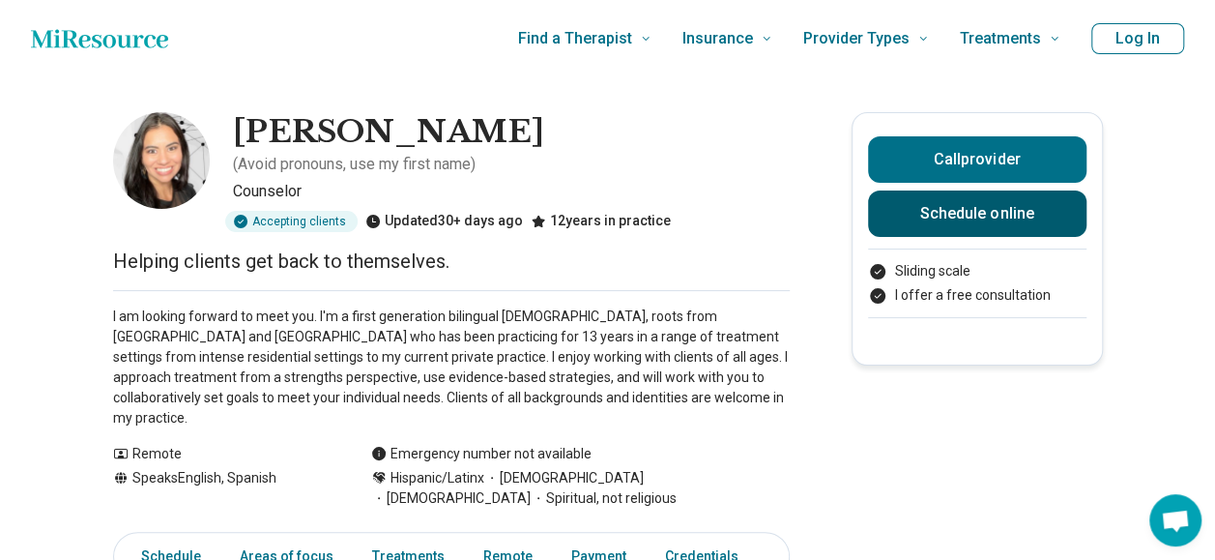
click at [927, 207] on link "Schedule online" at bounding box center [977, 213] width 219 height 46
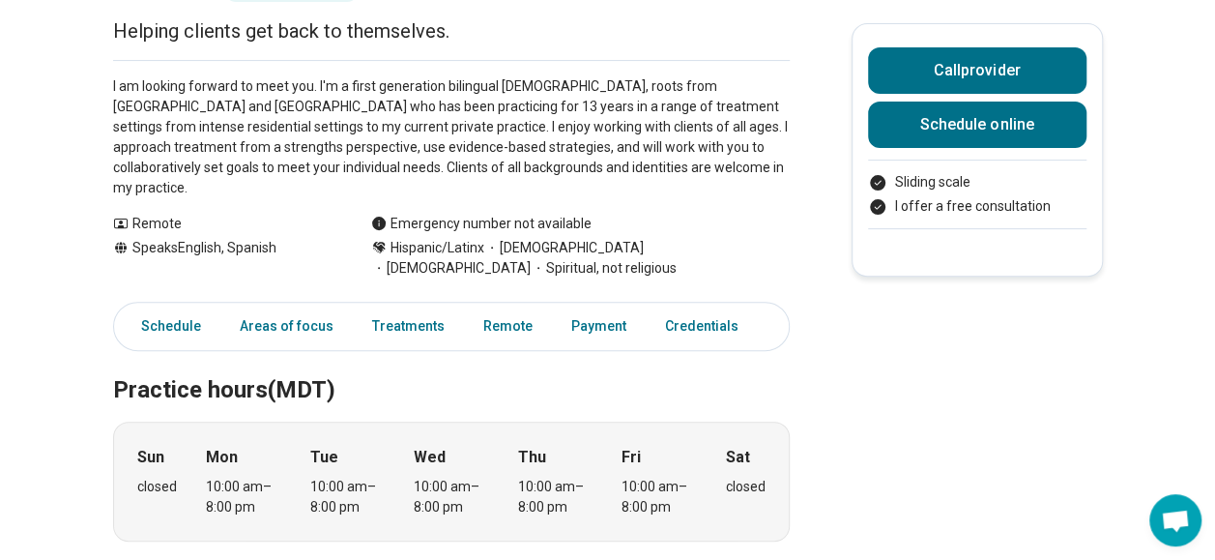
scroll to position [231, 0]
click at [196, 306] on link "Schedule" at bounding box center [165, 326] width 95 height 40
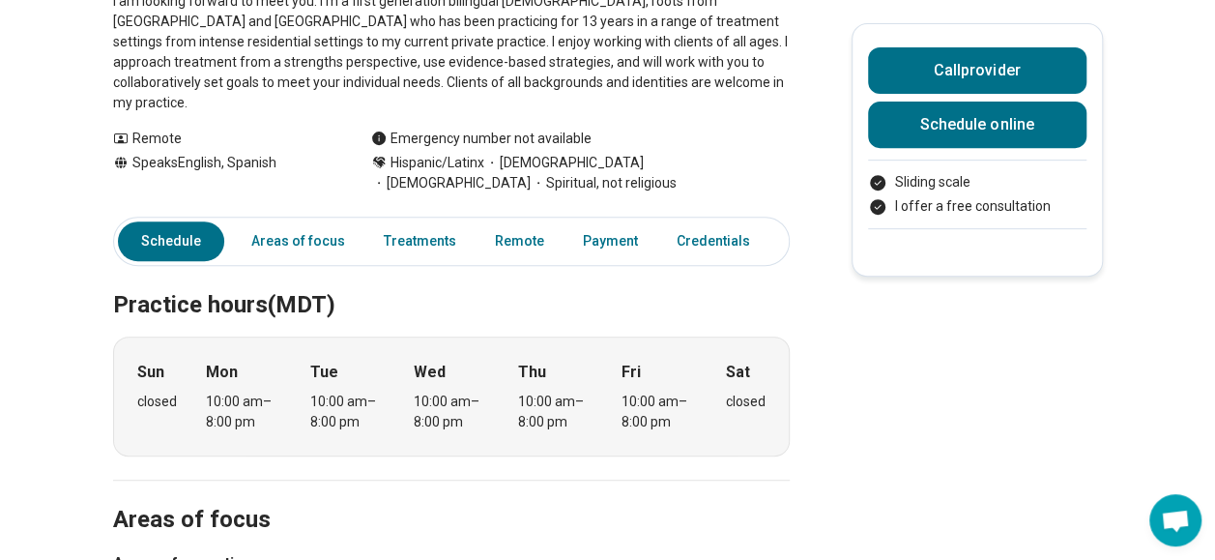
scroll to position [282, 0]
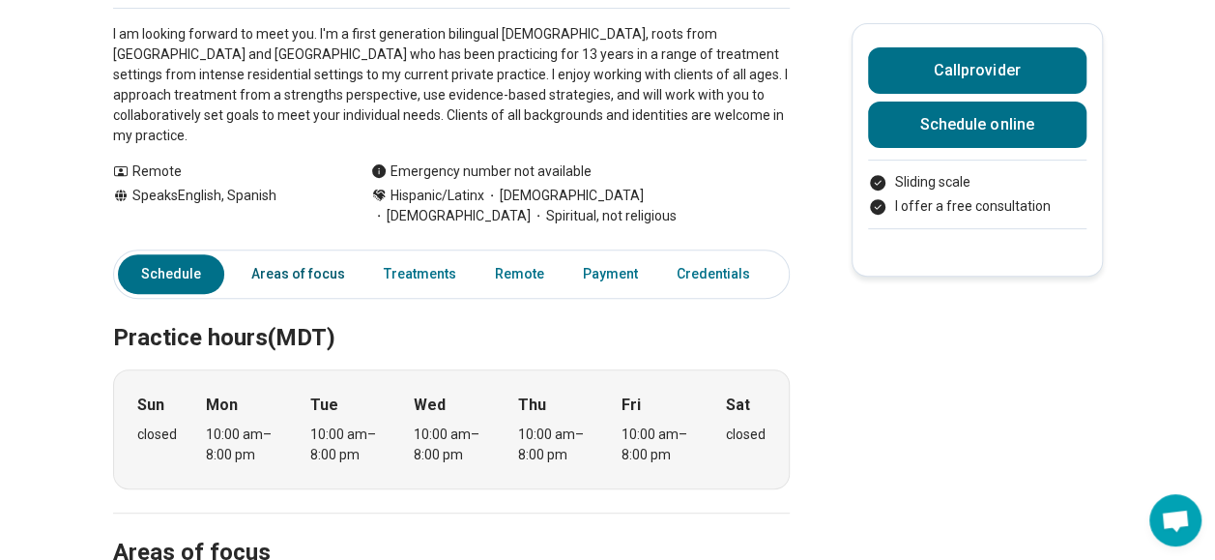
click at [317, 254] on link "Areas of focus" at bounding box center [298, 274] width 117 height 40
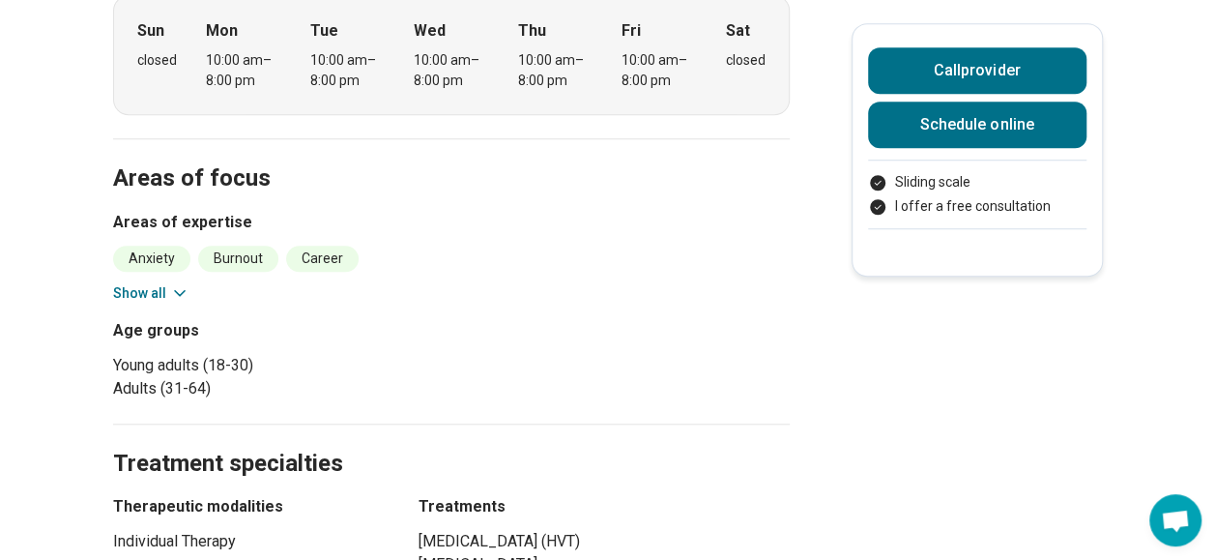
scroll to position [727, 0]
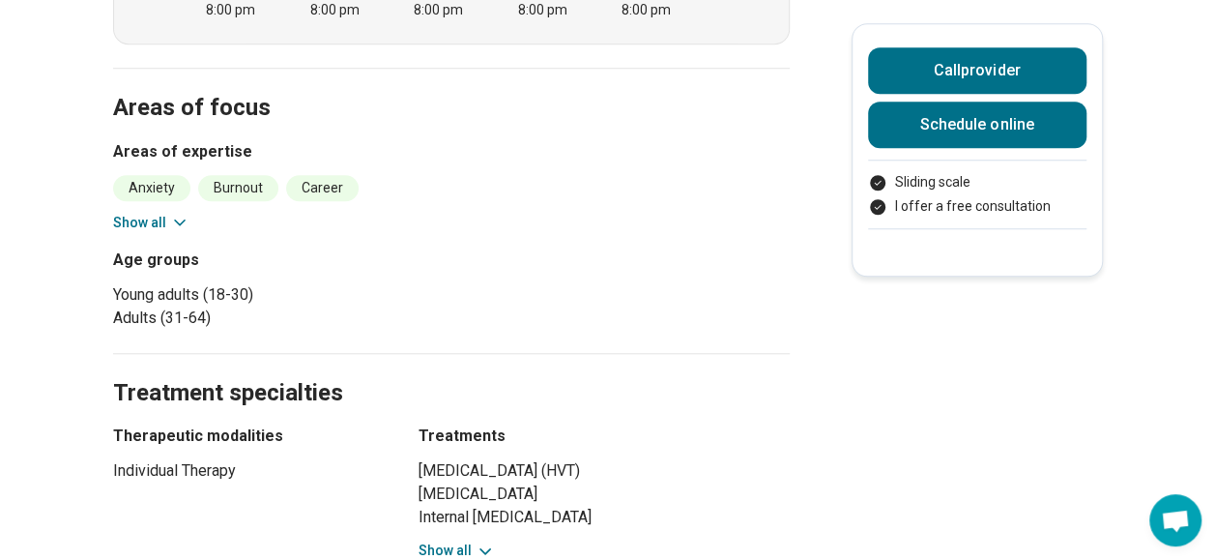
click at [166, 213] on button "Show all" at bounding box center [151, 223] width 76 height 20
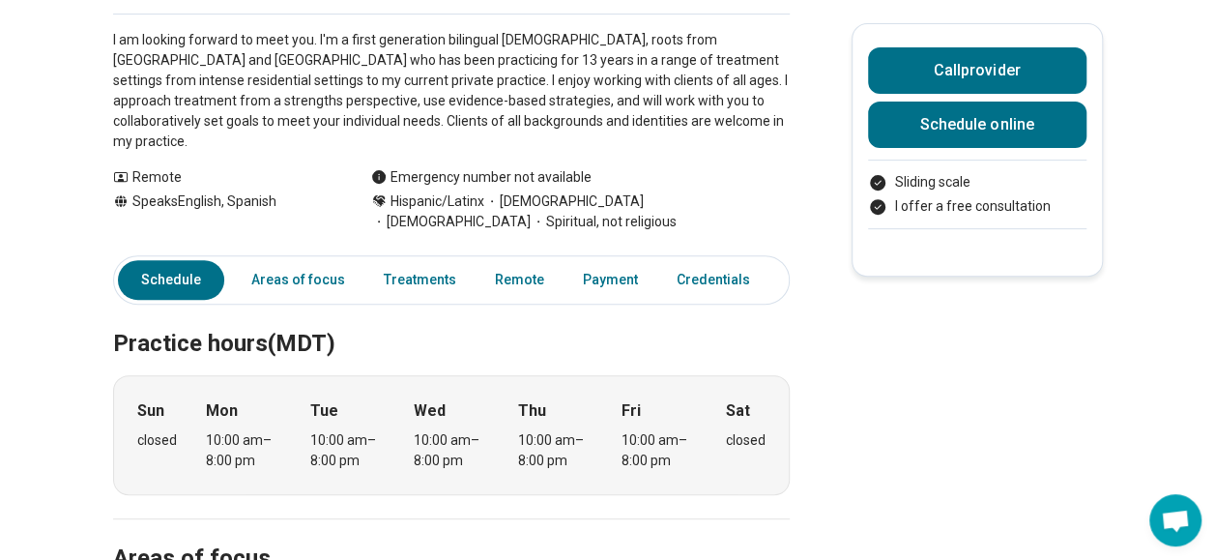
scroll to position [0, 4]
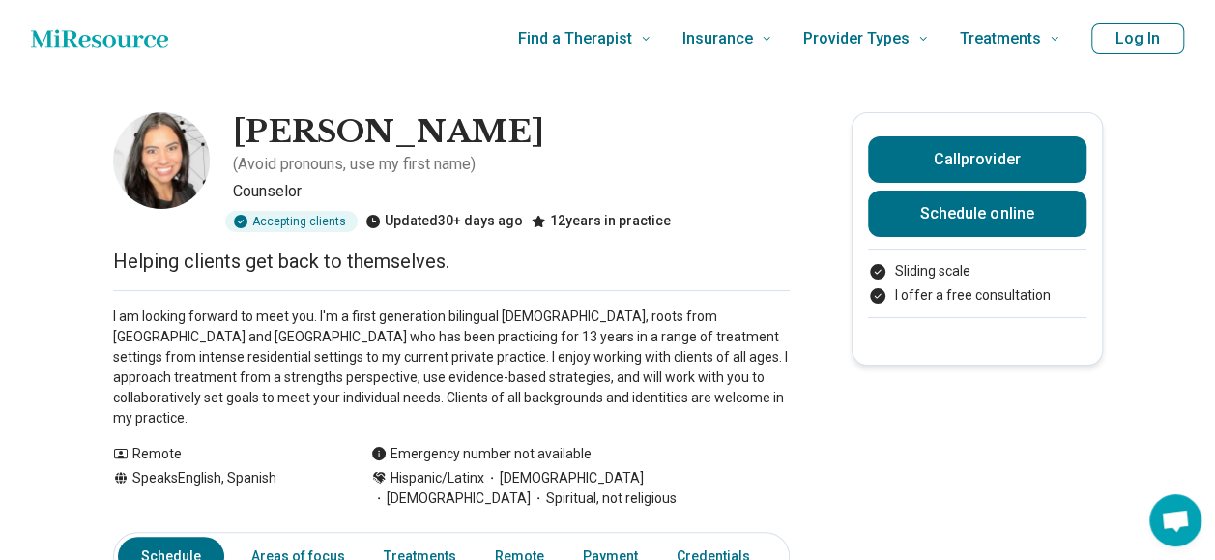
click at [322, 211] on div "Accepting clients" at bounding box center [291, 221] width 132 height 21
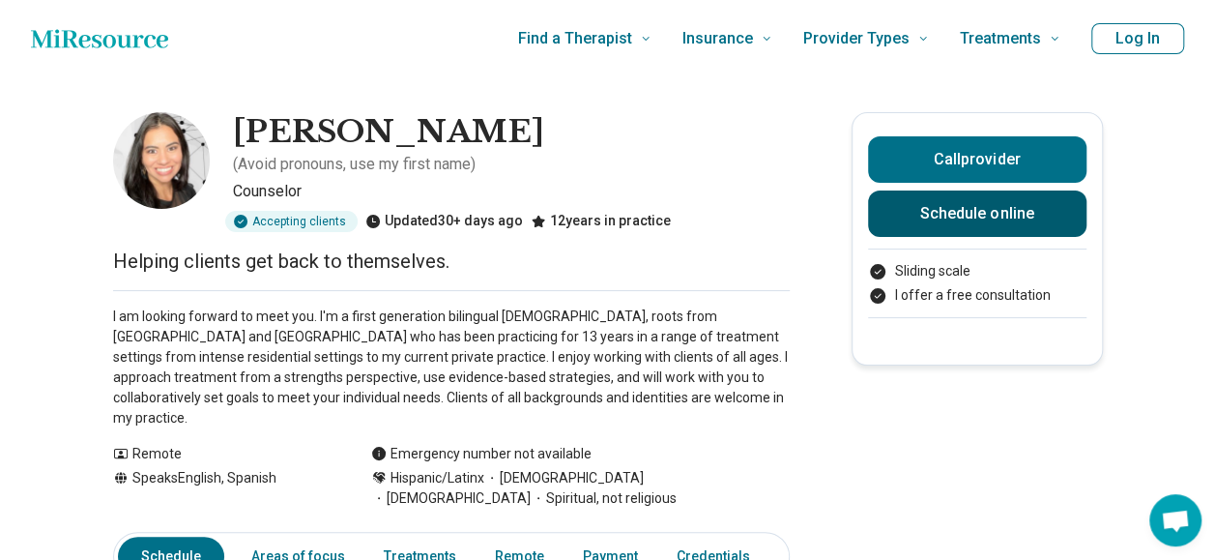
click at [941, 201] on link "Schedule online" at bounding box center [977, 213] width 219 height 46
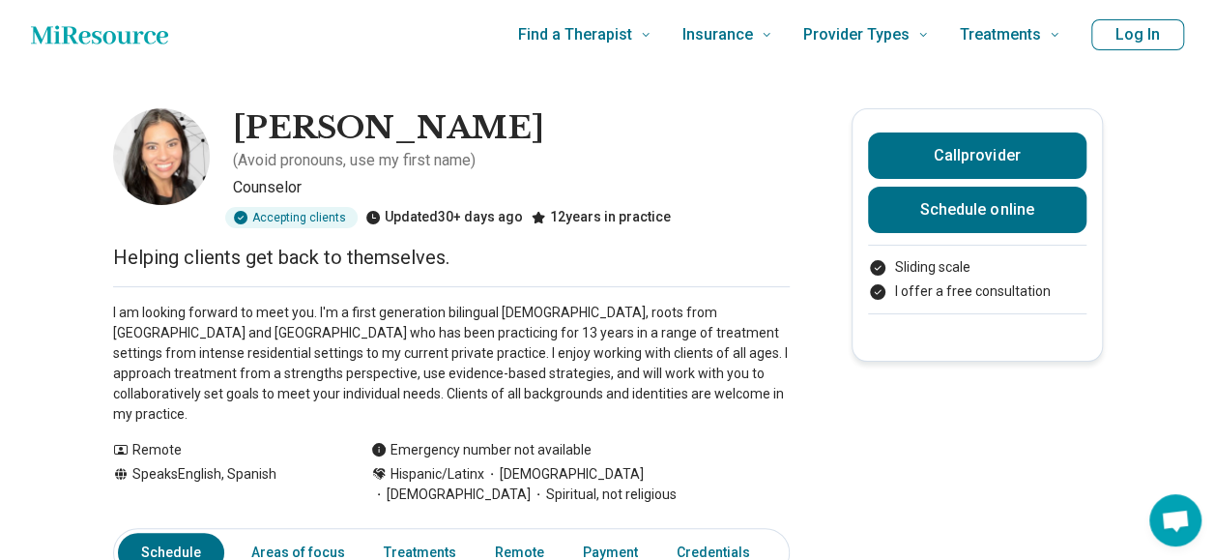
scroll to position [3, 15]
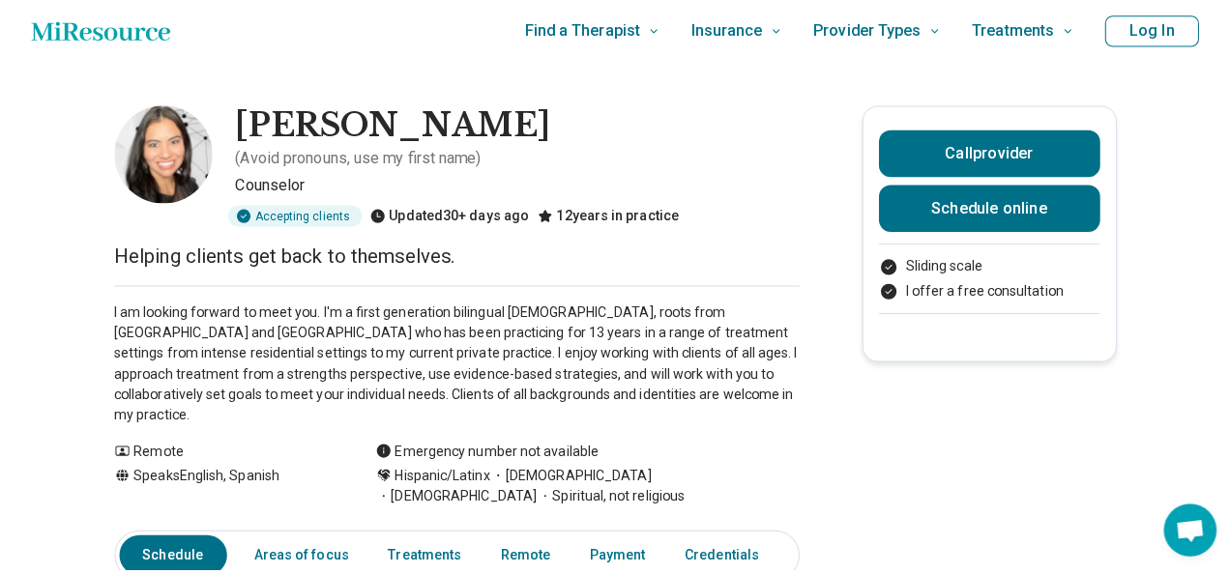
scroll to position [13, 15]
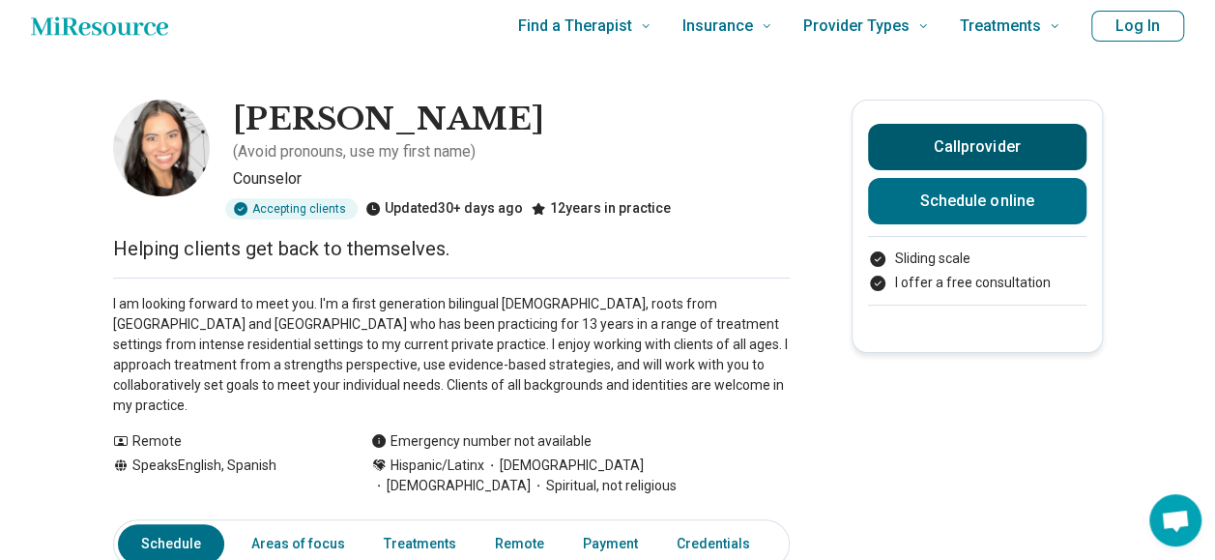
click at [880, 161] on button "Call provider" at bounding box center [977, 147] width 219 height 46
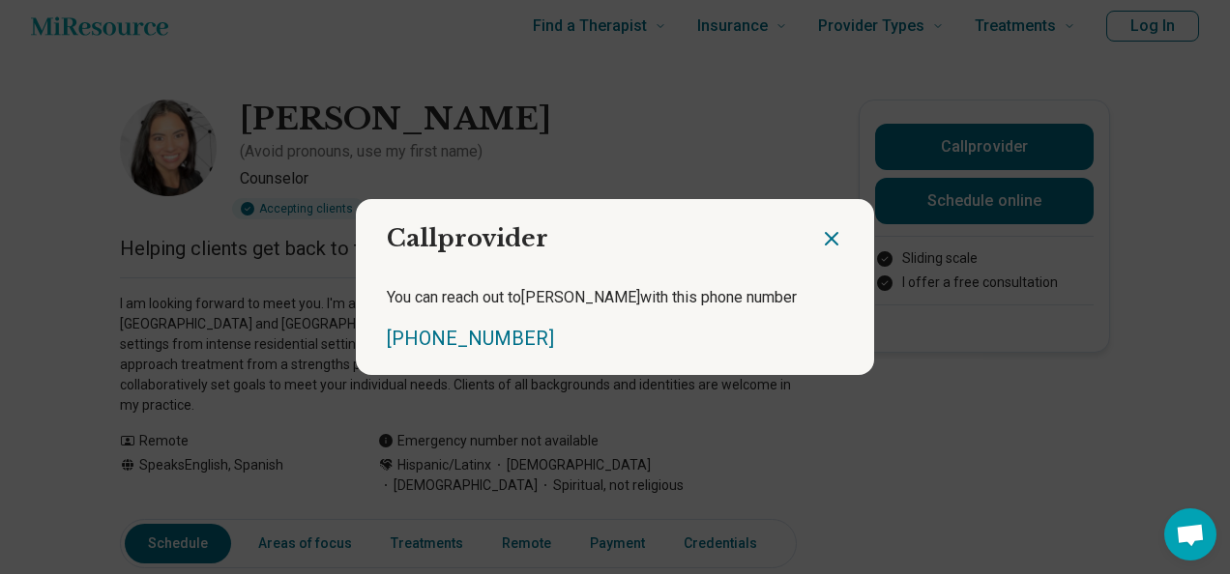
click at [826, 228] on icon "Close dialog" at bounding box center [831, 238] width 23 height 23
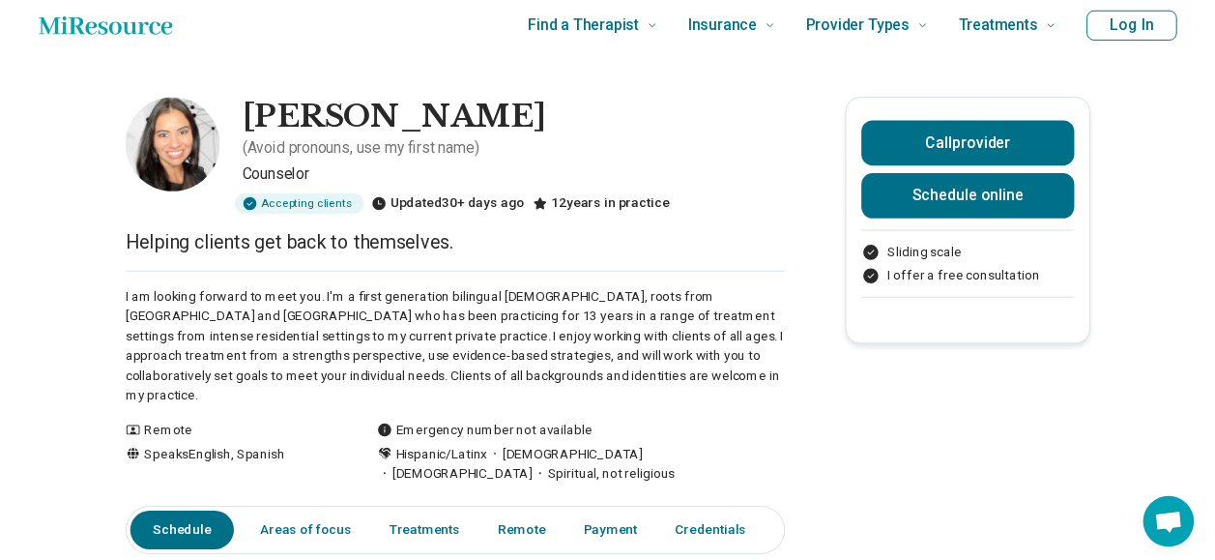
scroll to position [13, 0]
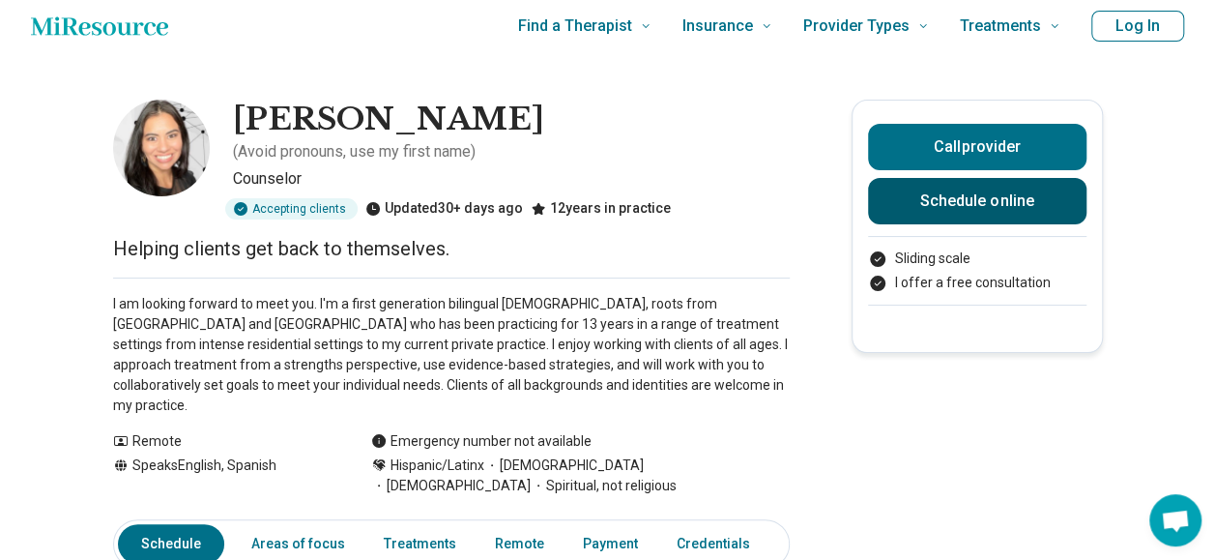
click at [947, 195] on link "Schedule online" at bounding box center [977, 201] width 219 height 46
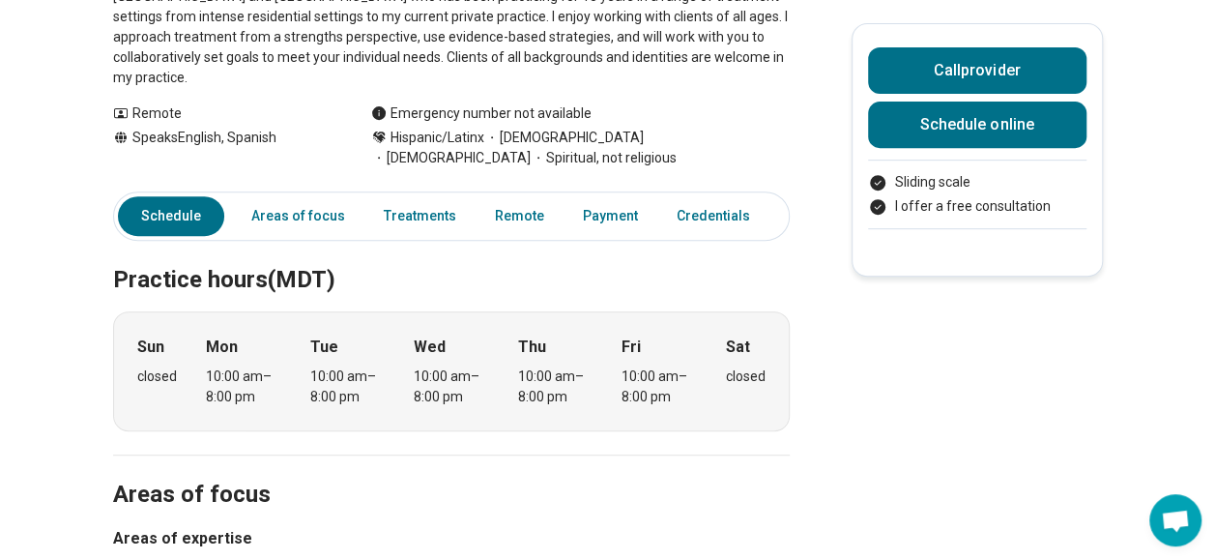
scroll to position [341, 0]
click at [524, 195] on link "Remote" at bounding box center [519, 215] width 73 height 40
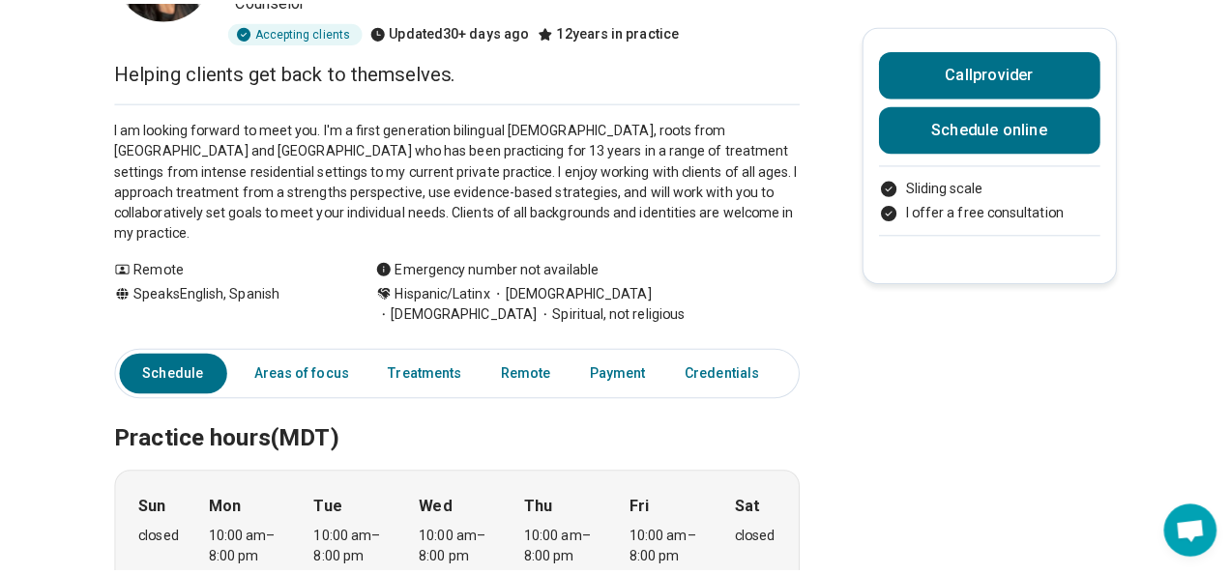
scroll to position [0, 15]
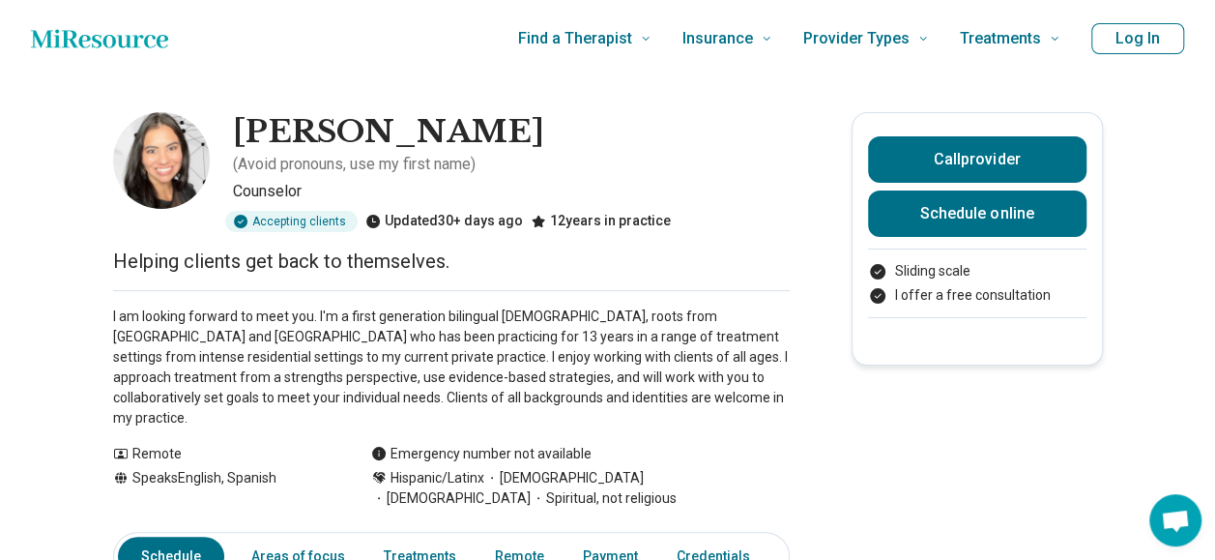
click at [1157, 41] on button "Log In" at bounding box center [1138, 38] width 93 height 31
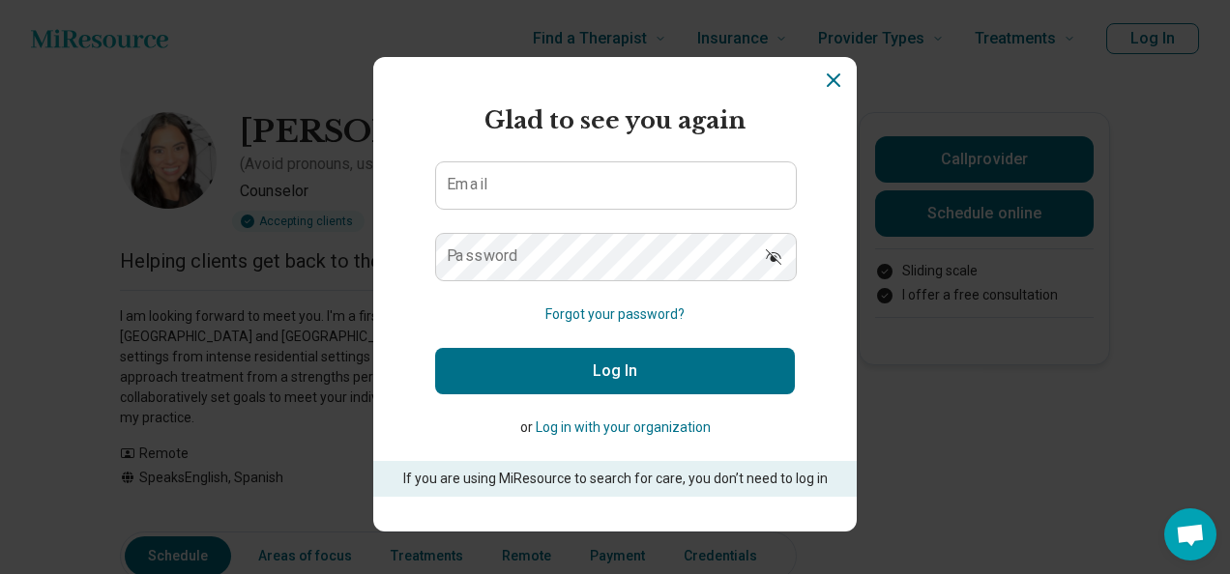
click at [609, 435] on button "Log in with your organization" at bounding box center [623, 428] width 175 height 20
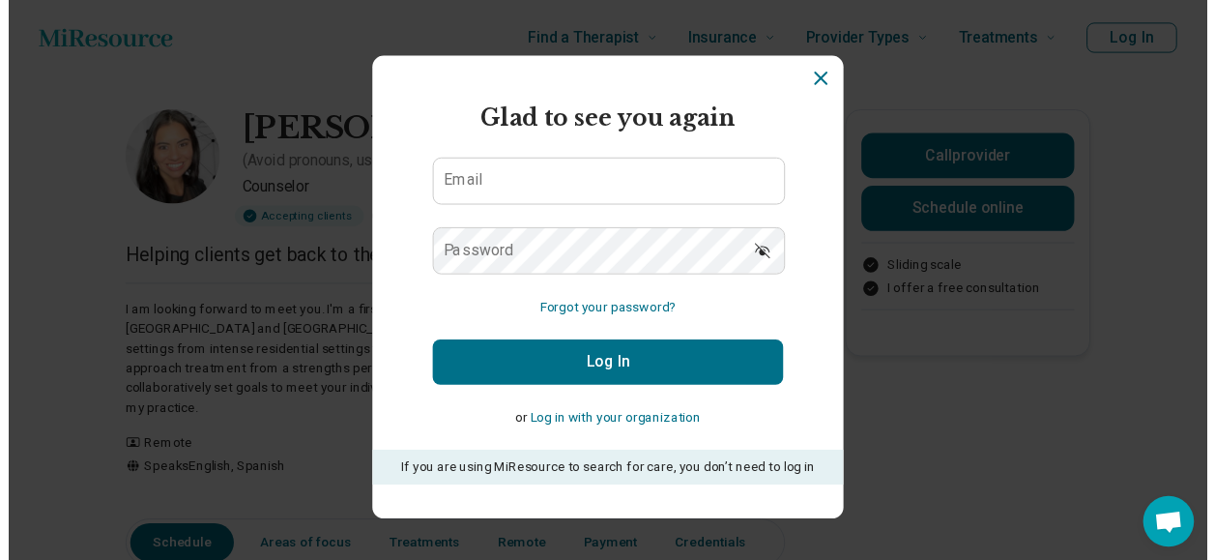
scroll to position [0, 0]
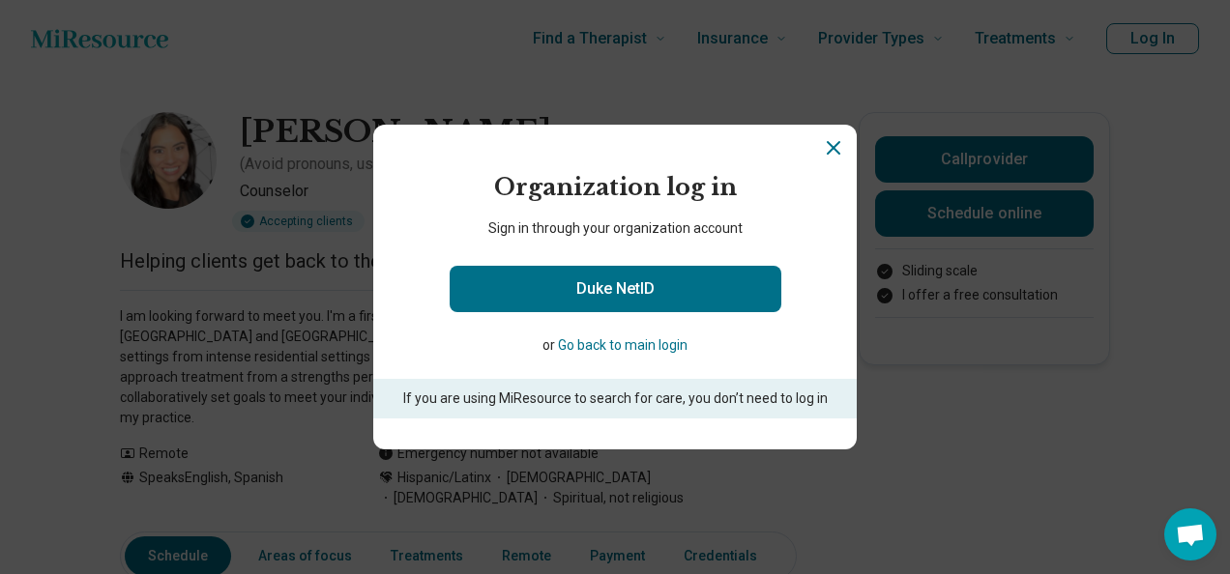
click at [615, 337] on button "Go back to main login" at bounding box center [623, 346] width 130 height 20
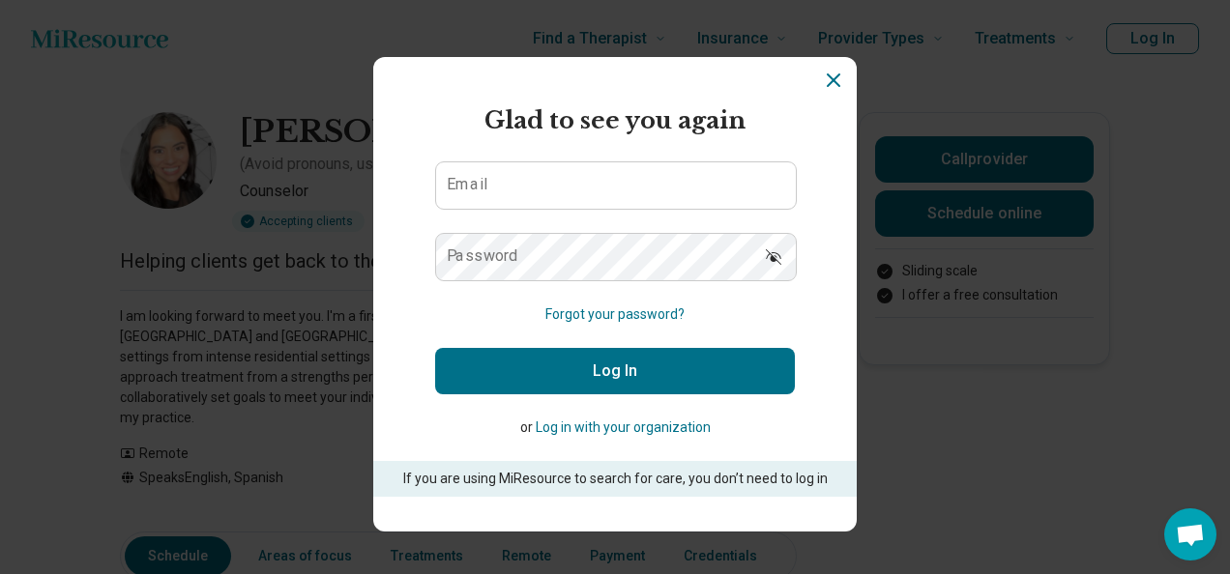
click at [822, 85] on icon "Dismiss" at bounding box center [833, 80] width 23 height 23
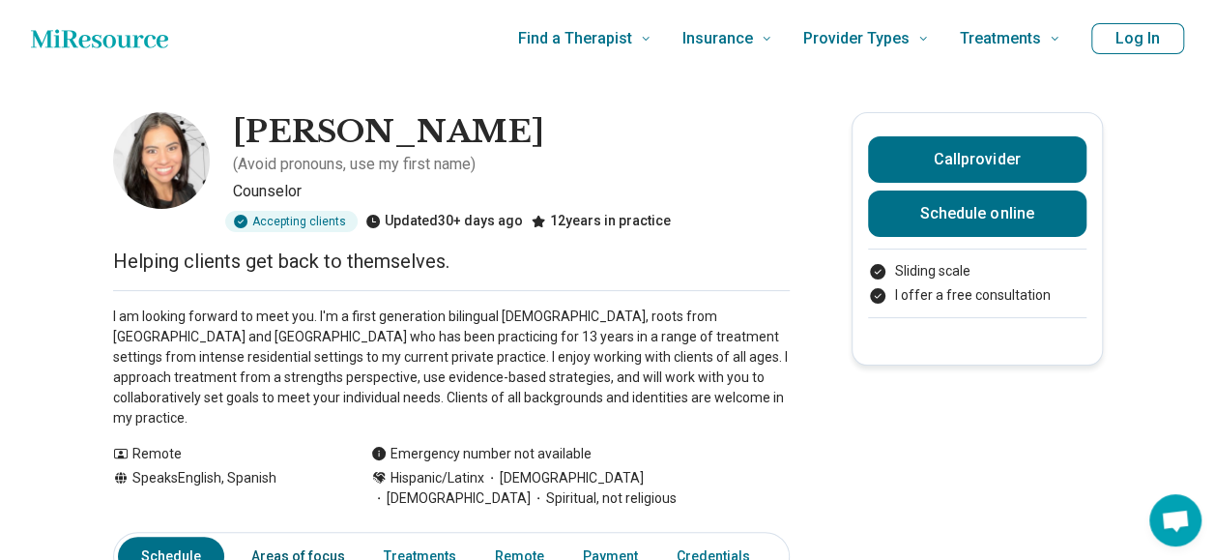
click at [343, 537] on link "Areas of focus" at bounding box center [298, 557] width 117 height 40
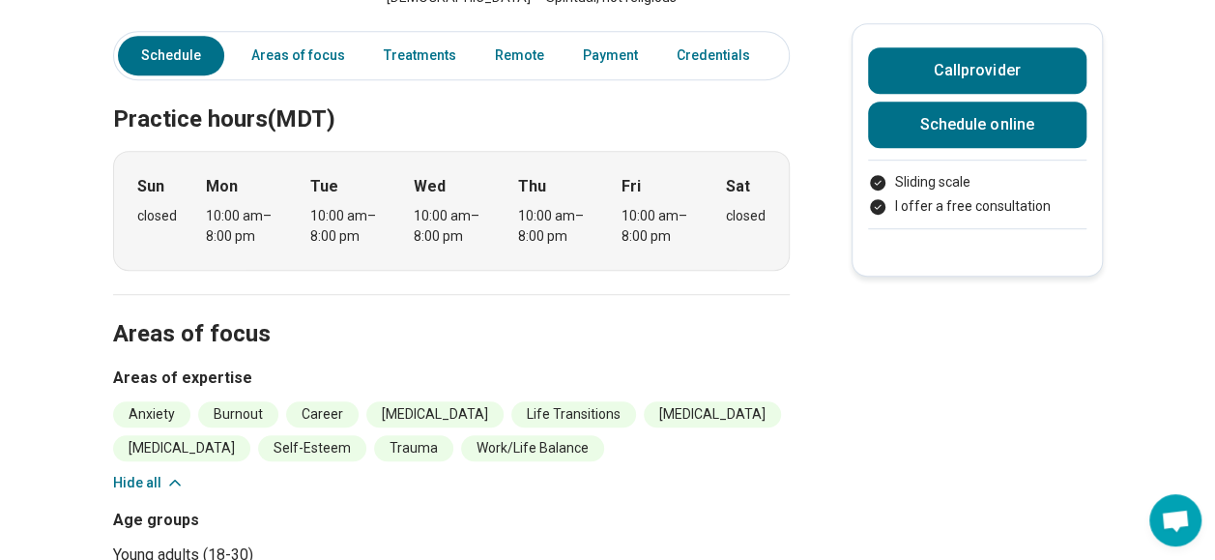
scroll to position [462, 0]
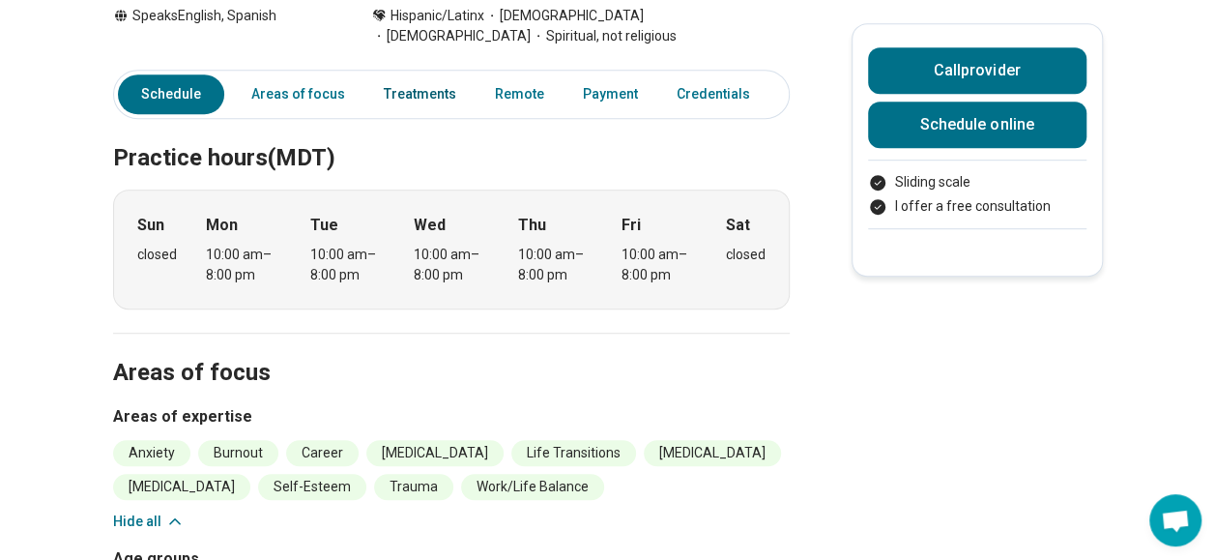
click at [430, 74] on link "Treatments" at bounding box center [420, 94] width 96 height 40
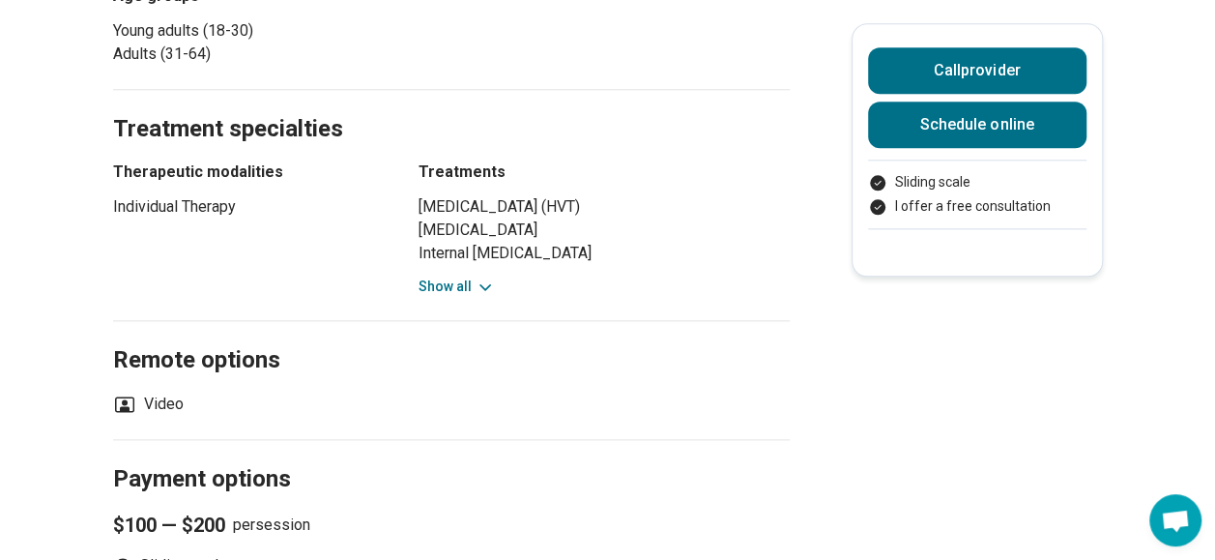
scroll to position [1046, 0]
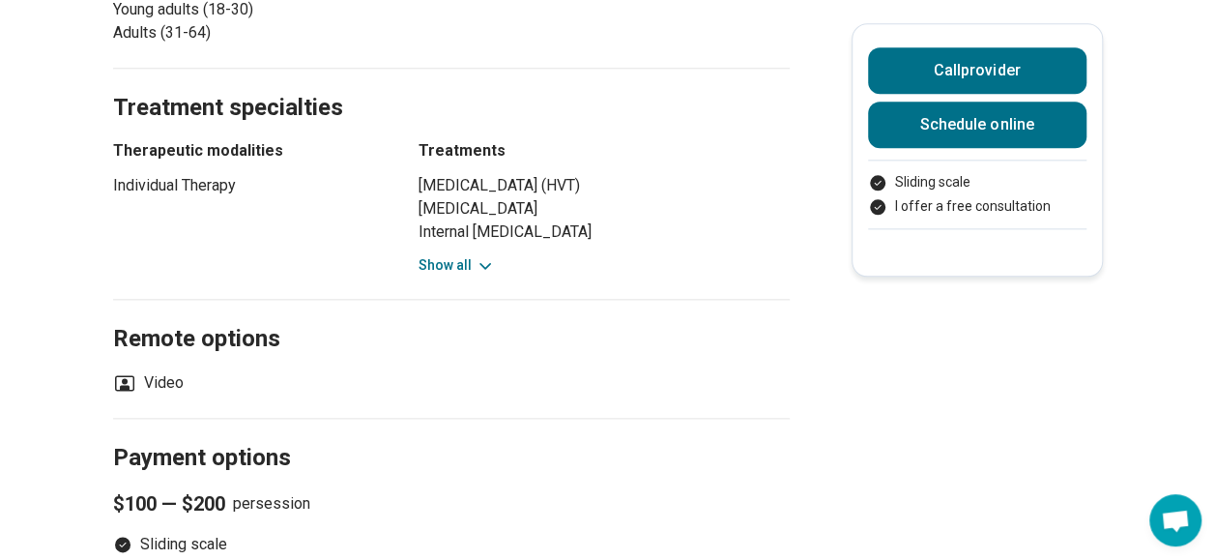
click at [475, 255] on button "Show all" at bounding box center [457, 265] width 76 height 20
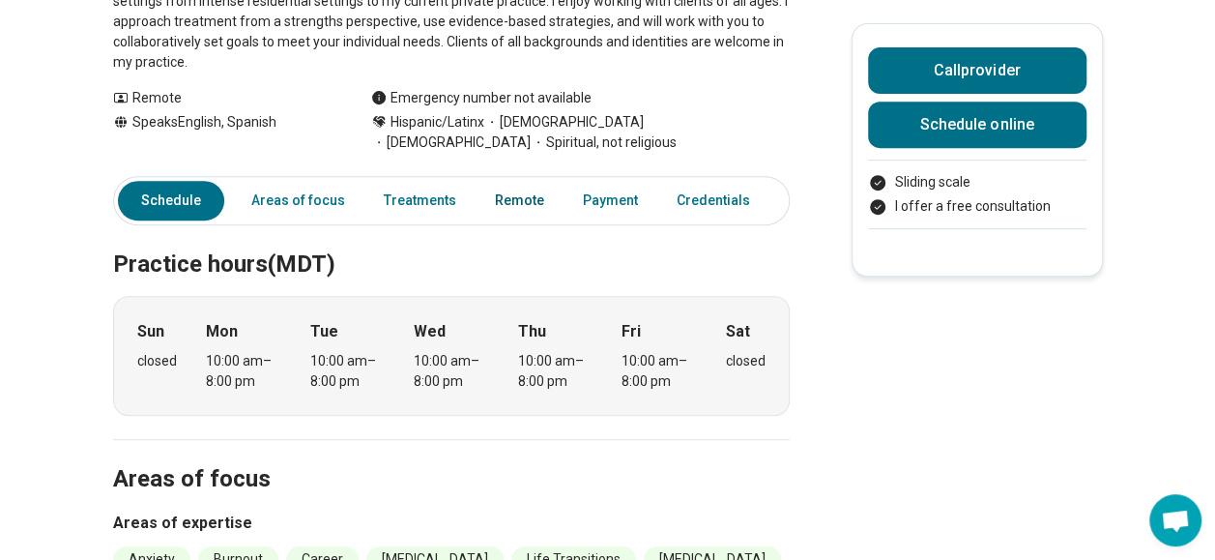
click at [505, 181] on link "Remote" at bounding box center [519, 201] width 73 height 40
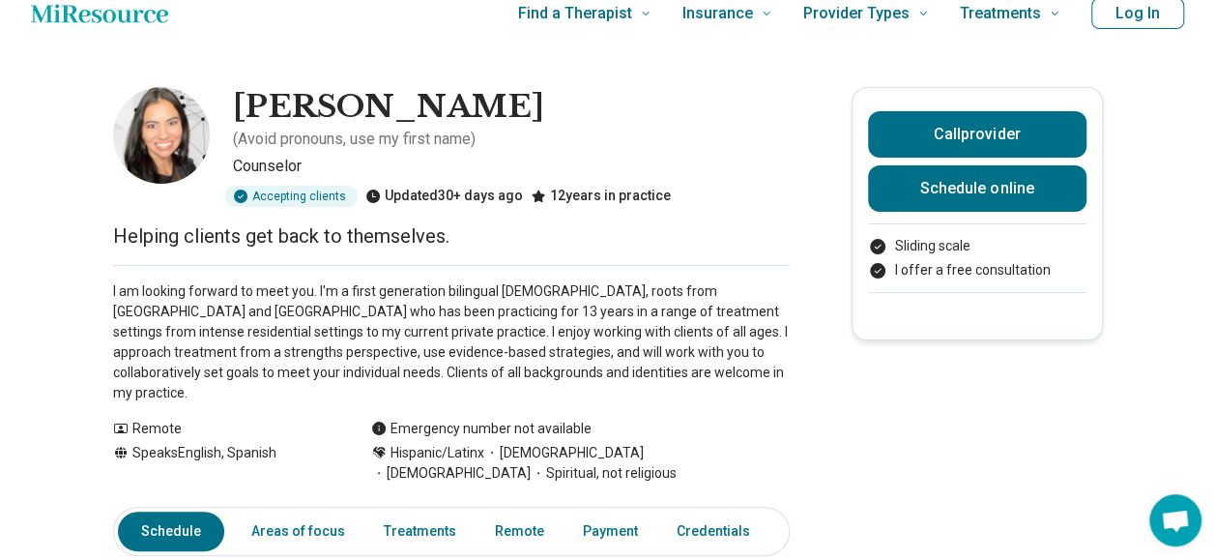
scroll to position [0, 0]
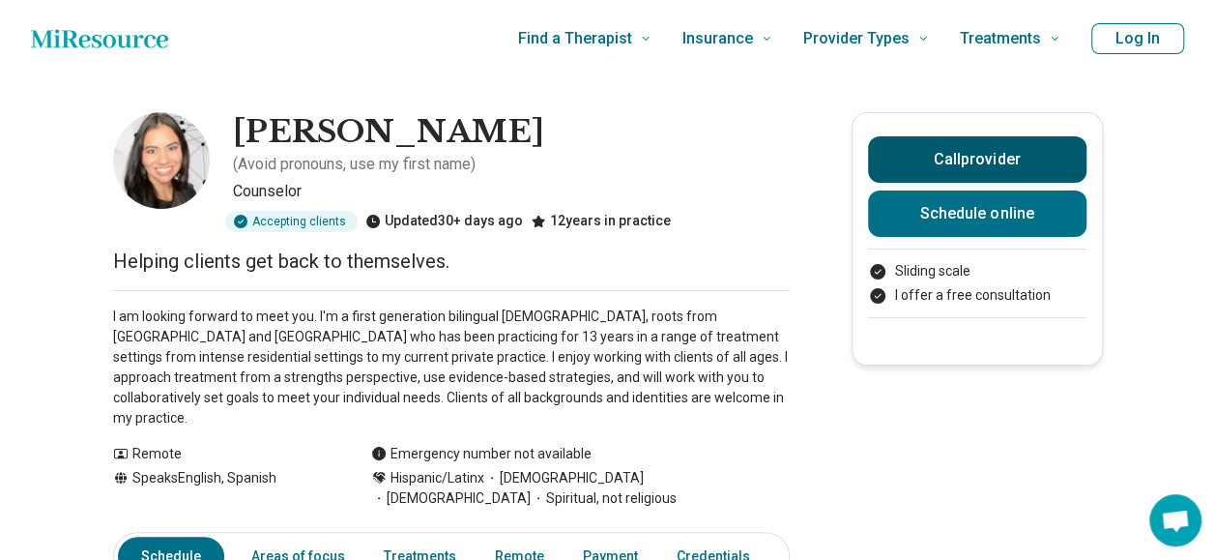
click at [1050, 164] on button "Call provider" at bounding box center [977, 159] width 219 height 46
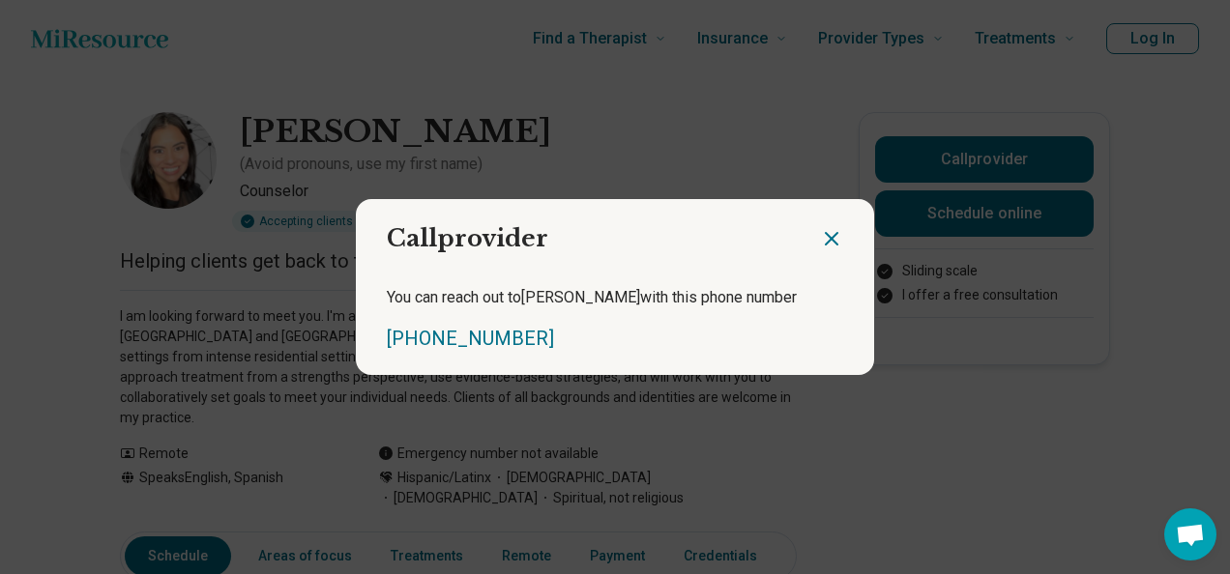
click at [838, 242] on div at bounding box center [847, 231] width 54 height 64
click at [833, 246] on icon "Close dialog" at bounding box center [831, 238] width 23 height 23
